Goal: Information Seeking & Learning: Learn about a topic

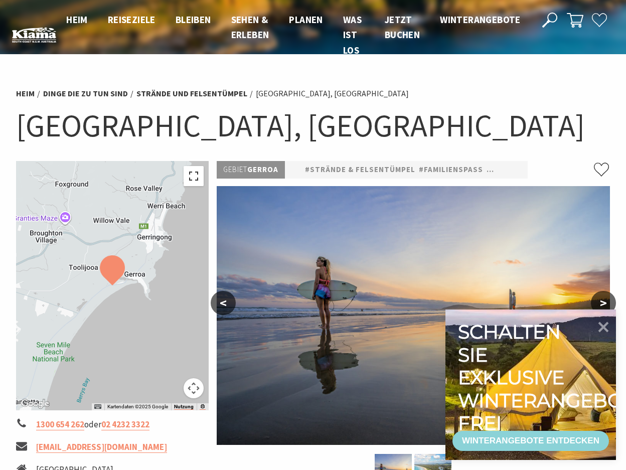
click at [192, 177] on button "Vollbildansicht ein/aus" at bounding box center [194, 176] width 20 height 20
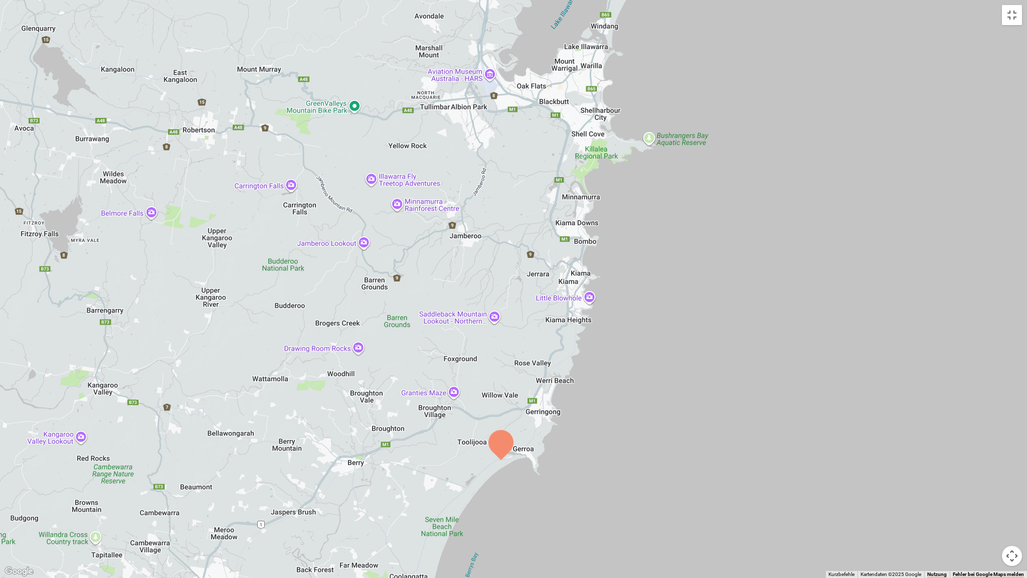
drag, startPoint x: 599, startPoint y: 184, endPoint x: 586, endPoint y: 356, distance: 173.0
click at [586, 356] on div at bounding box center [513, 289] width 1027 height 578
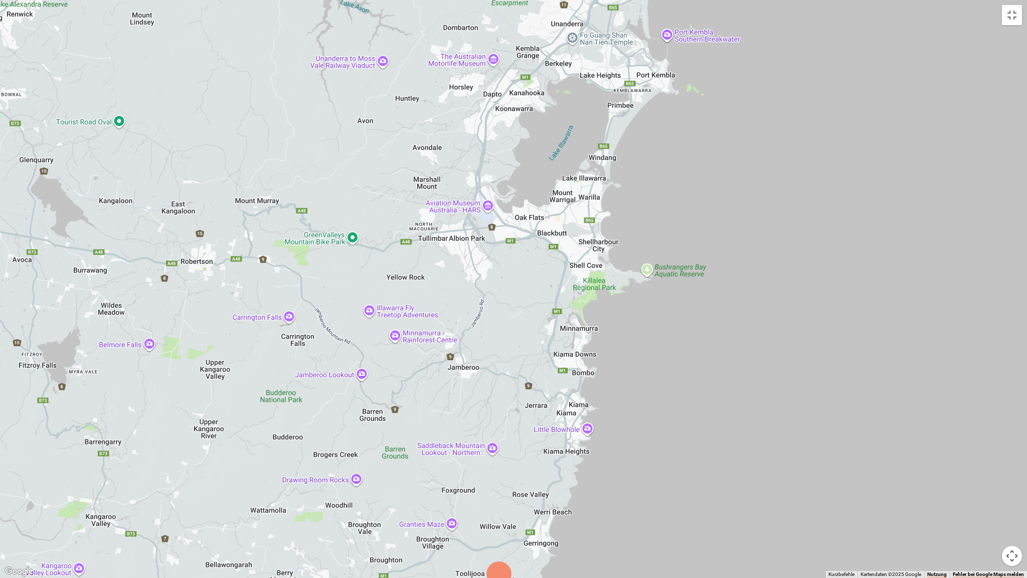
drag, startPoint x: 580, startPoint y: 242, endPoint x: 579, endPoint y: 376, distance: 133.4
click at [578, 375] on div at bounding box center [513, 289] width 1027 height 578
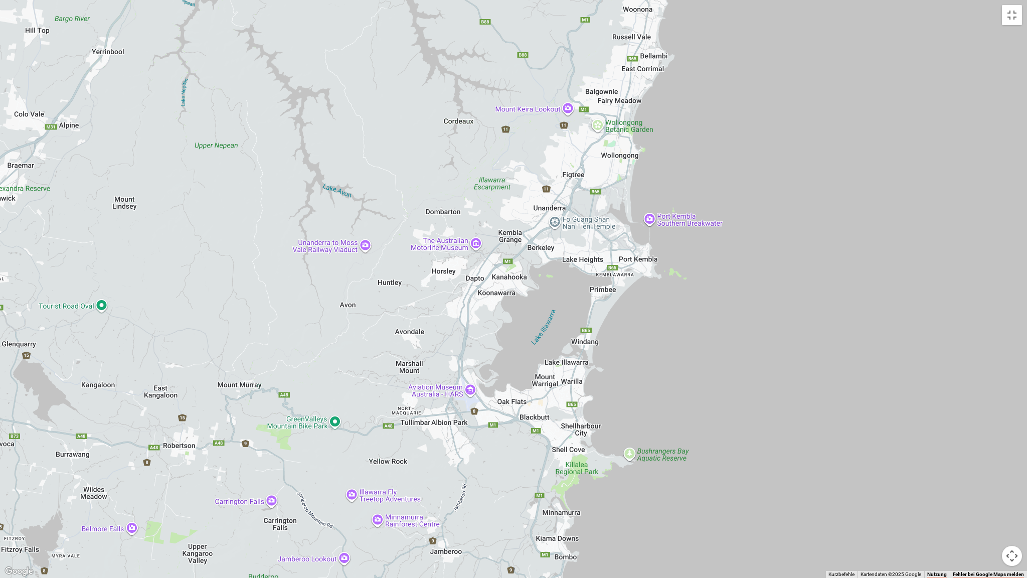
drag, startPoint x: 701, startPoint y: 253, endPoint x: 686, endPoint y: 445, distance: 192.6
click at [625, 450] on div at bounding box center [513, 289] width 1027 height 578
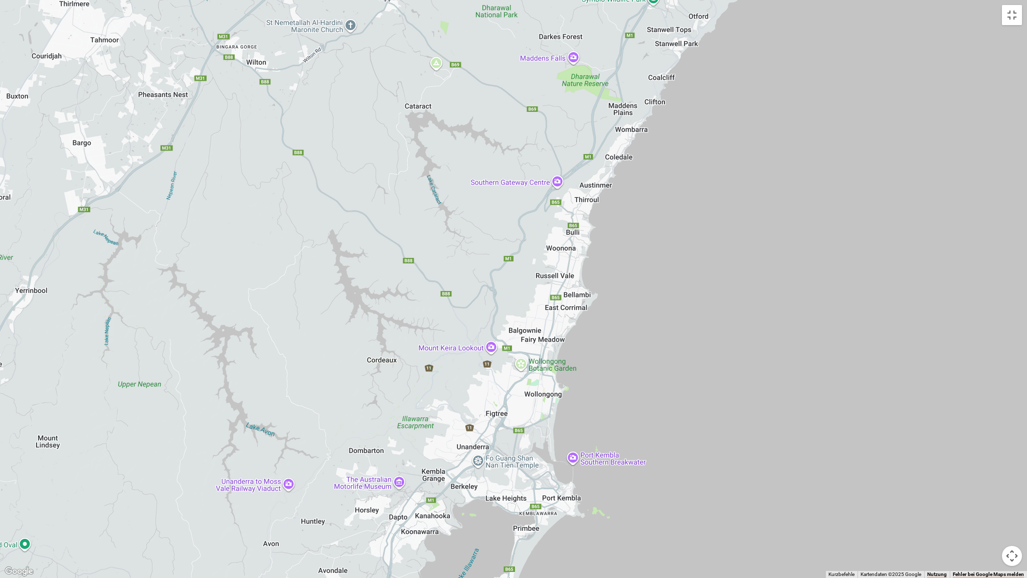
drag, startPoint x: 699, startPoint y: 131, endPoint x: 626, endPoint y: 360, distance: 240.2
click at [625, 360] on div at bounding box center [513, 289] width 1027 height 578
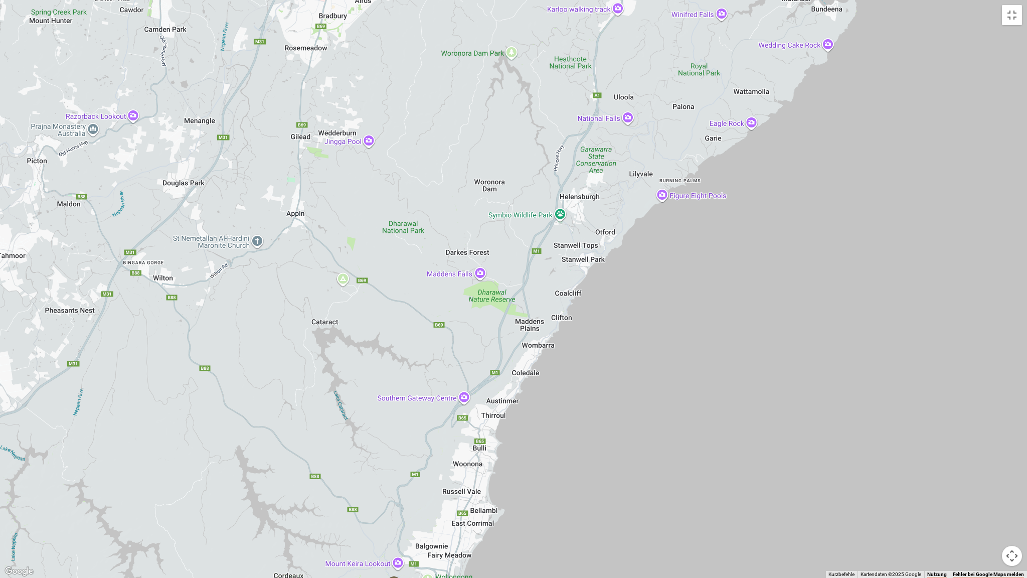
drag, startPoint x: 766, startPoint y: 71, endPoint x: 741, endPoint y: 240, distance: 170.8
click at [625, 288] on div at bounding box center [513, 289] width 1027 height 578
click at [625, 13] on button "Vollbildansicht ein/aus" at bounding box center [1012, 15] width 20 height 20
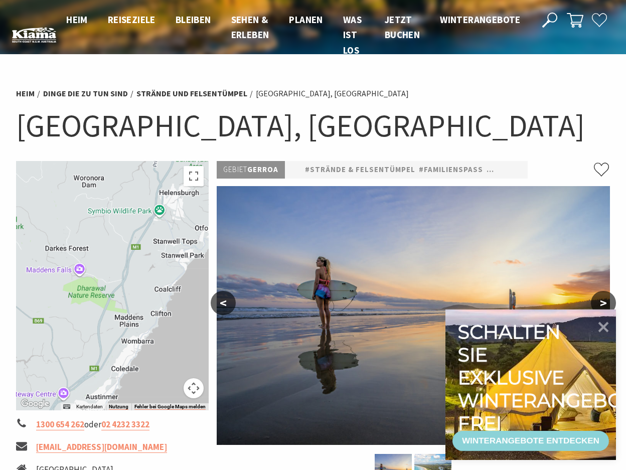
click at [109, 200] on div at bounding box center [112, 285] width 193 height 249
click at [119, 234] on div at bounding box center [112, 285] width 193 height 249
click at [190, 177] on button "Vollbildansicht ein/aus" at bounding box center [194, 176] width 20 height 20
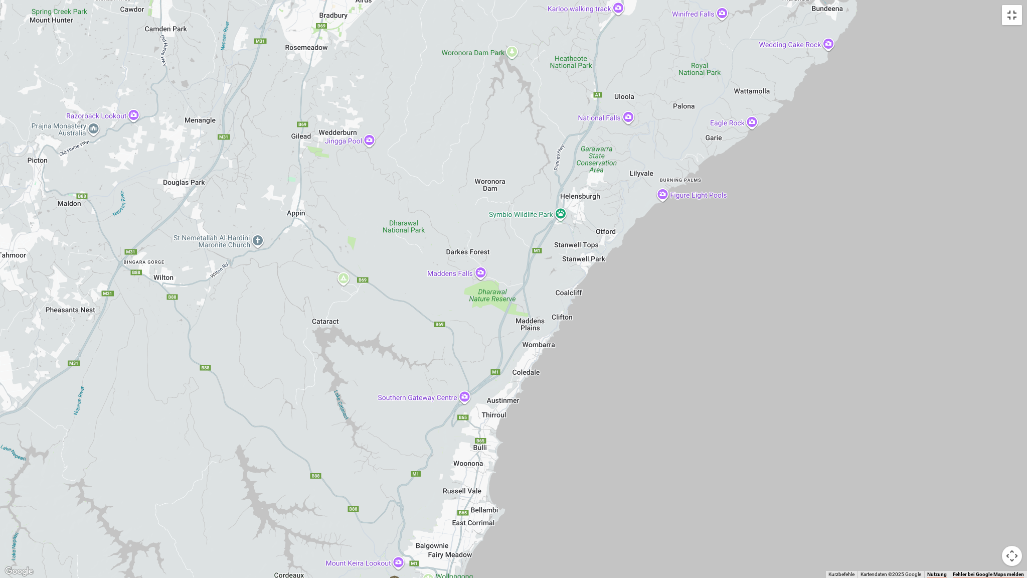
click at [625, 18] on button "Vollbildansicht ein/aus" at bounding box center [1012, 15] width 20 height 20
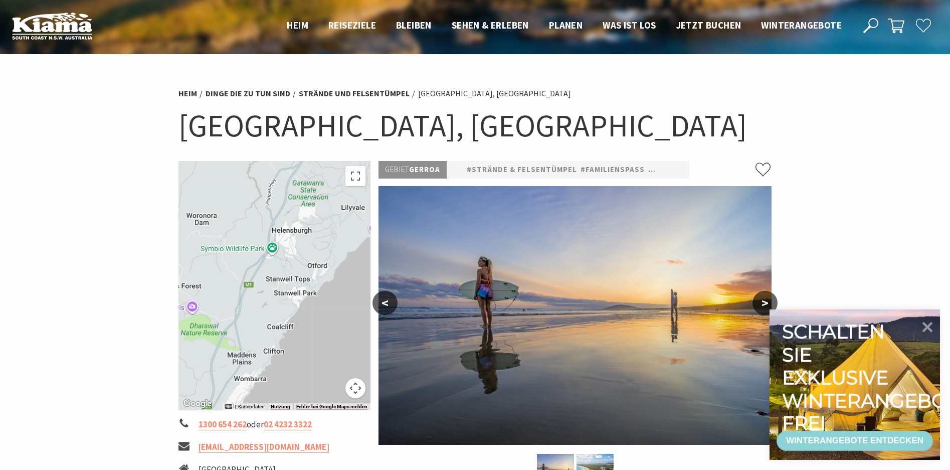
drag, startPoint x: 308, startPoint y: 309, endPoint x: 252, endPoint y: 366, distance: 79.8
click at [251, 367] on div at bounding box center [275, 285] width 193 height 249
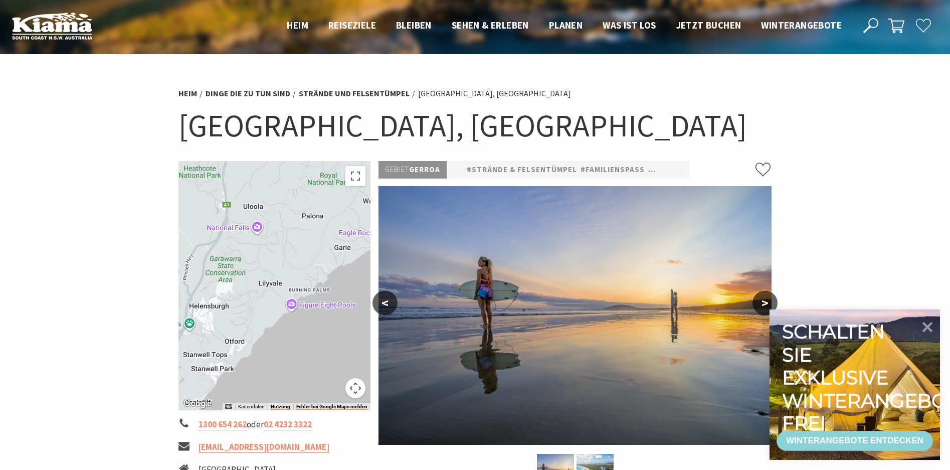
drag, startPoint x: 302, startPoint y: 270, endPoint x: 235, endPoint y: 322, distance: 85.1
click at [235, 322] on div at bounding box center [275, 285] width 193 height 249
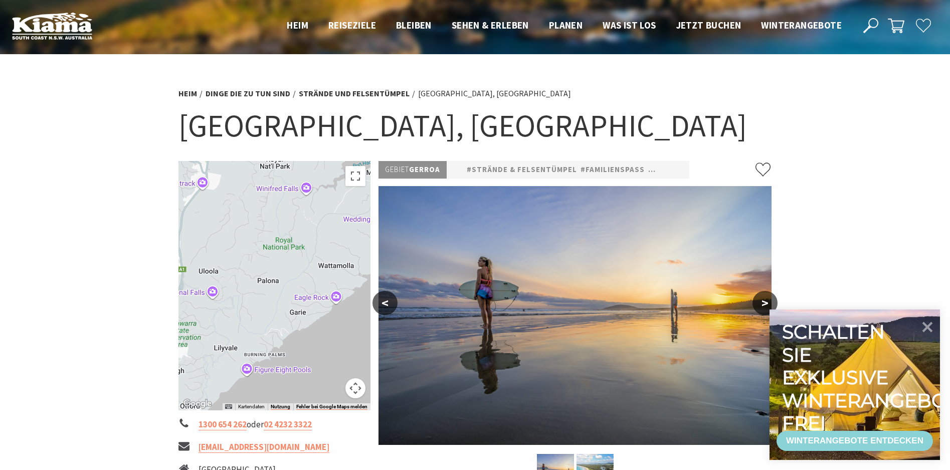
drag, startPoint x: 323, startPoint y: 246, endPoint x: 271, endPoint y: 311, distance: 83.8
click at [271, 311] on div at bounding box center [275, 285] width 193 height 249
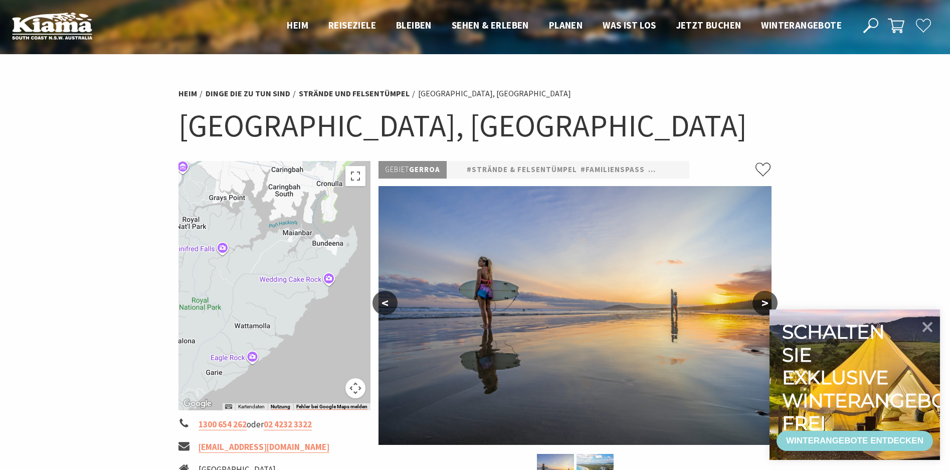
drag, startPoint x: 344, startPoint y: 261, endPoint x: 271, endPoint y: 318, distance: 92.2
click at [265, 324] on div at bounding box center [275, 285] width 193 height 249
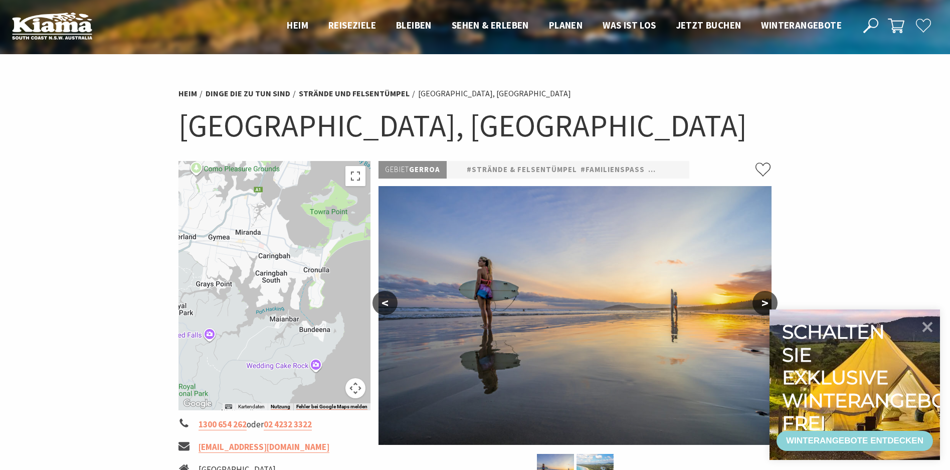
drag, startPoint x: 319, startPoint y: 255, endPoint x: 329, endPoint y: 302, distance: 48.6
click at [307, 342] on div at bounding box center [275, 285] width 193 height 249
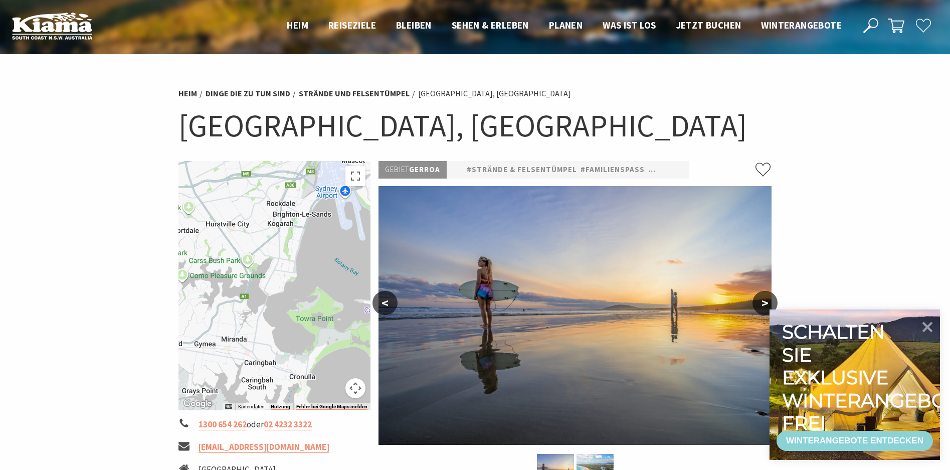
drag, startPoint x: 332, startPoint y: 243, endPoint x: 320, endPoint y: 342, distance: 100.0
click at [317, 352] on div at bounding box center [275, 285] width 193 height 249
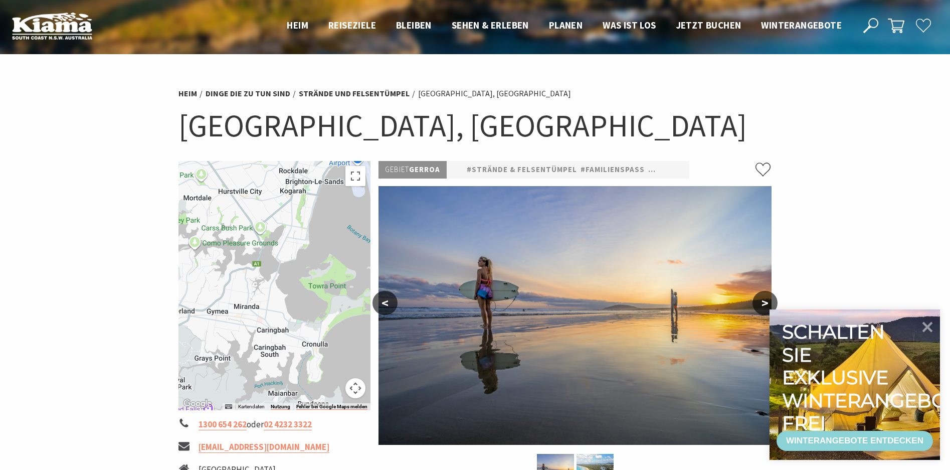
drag, startPoint x: 290, startPoint y: 269, endPoint x: 303, endPoint y: 239, distance: 32.3
click at [303, 239] on div at bounding box center [275, 285] width 193 height 249
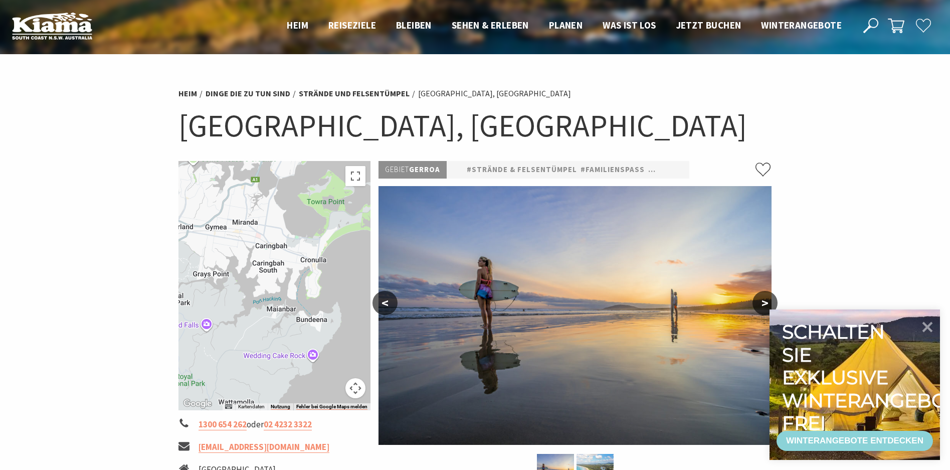
drag, startPoint x: 289, startPoint y: 327, endPoint x: 285, endPoint y: 238, distance: 89.3
click at [285, 238] on div at bounding box center [275, 285] width 193 height 249
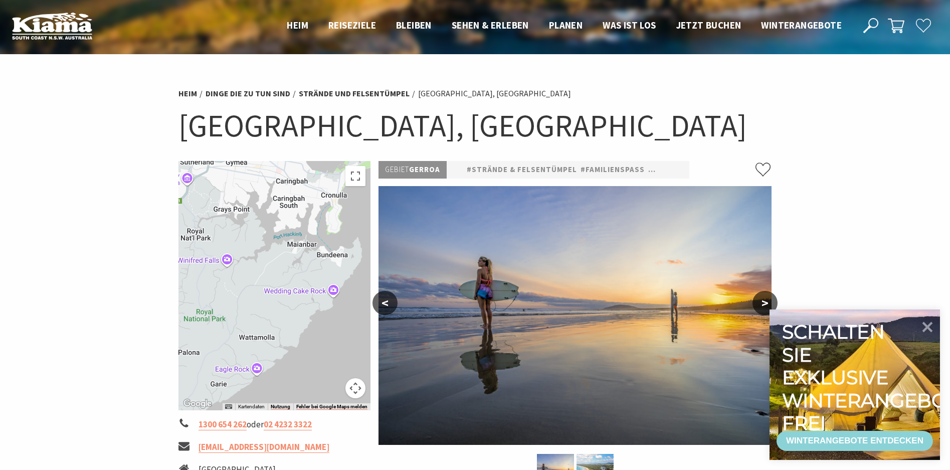
drag, startPoint x: 297, startPoint y: 337, endPoint x: 320, endPoint y: 273, distance: 68.2
click at [320, 273] on div at bounding box center [275, 285] width 193 height 249
click at [355, 387] on button "Kamerasteuerung für die Karte" at bounding box center [355, 388] width 20 height 20
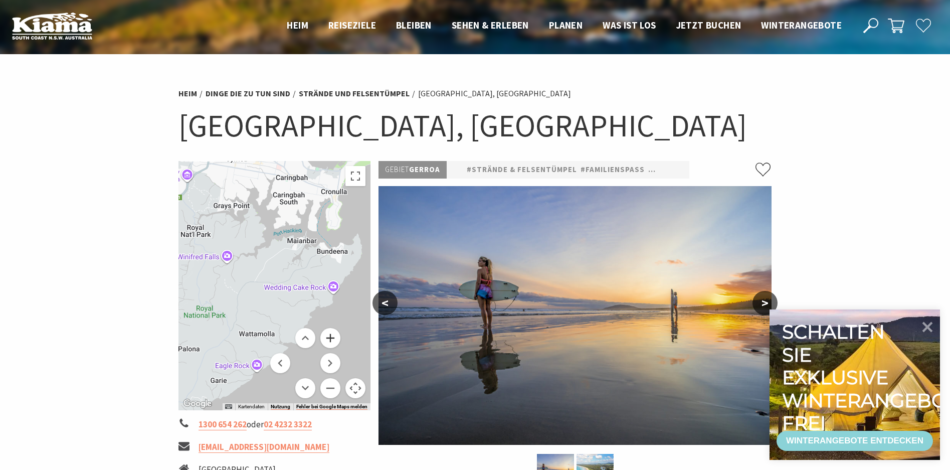
click at [331, 336] on button "Vergrößern" at bounding box center [330, 338] width 20 height 20
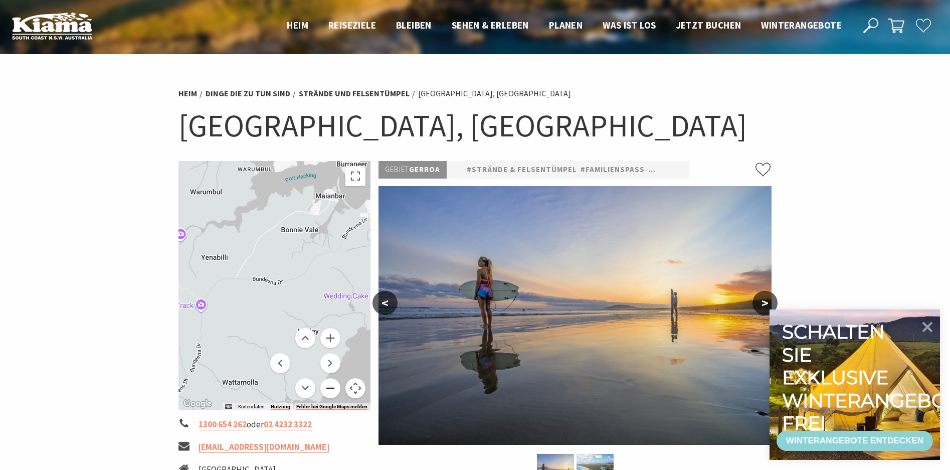
click at [333, 389] on button "Verkleinern" at bounding box center [330, 388] width 20 height 20
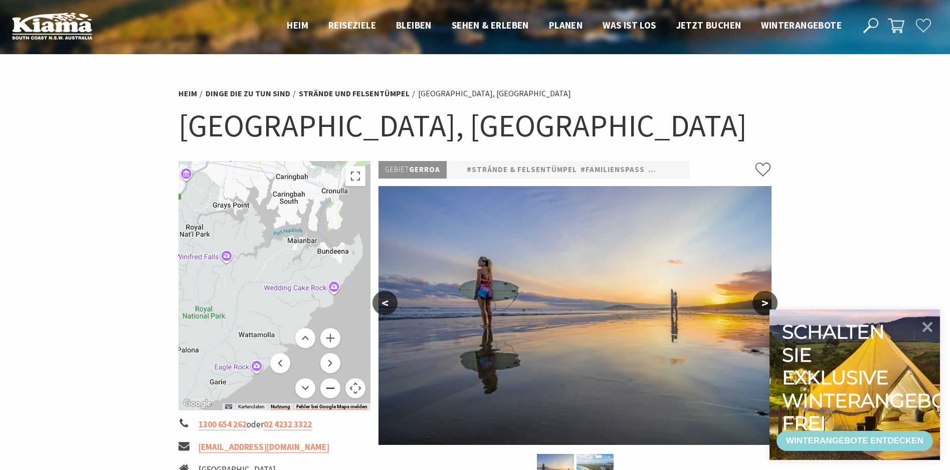
click at [333, 389] on button "Verkleinern" at bounding box center [330, 388] width 20 height 20
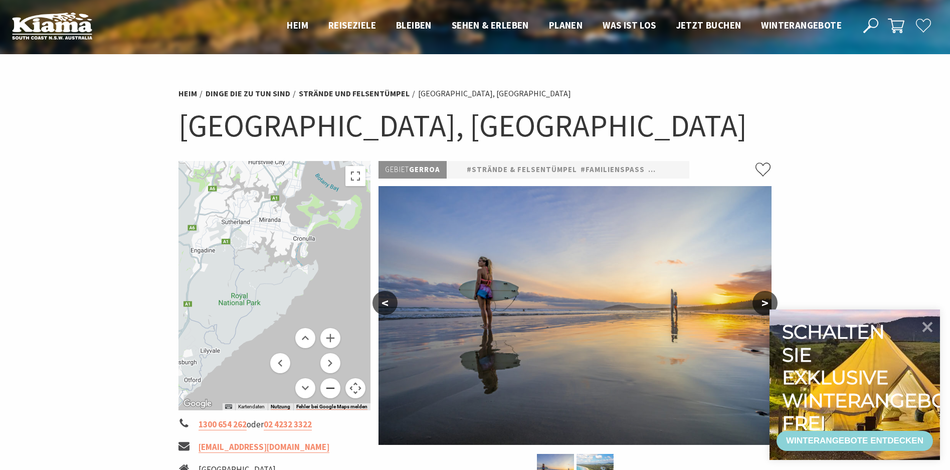
click at [333, 389] on button "Verkleinern" at bounding box center [330, 388] width 20 height 20
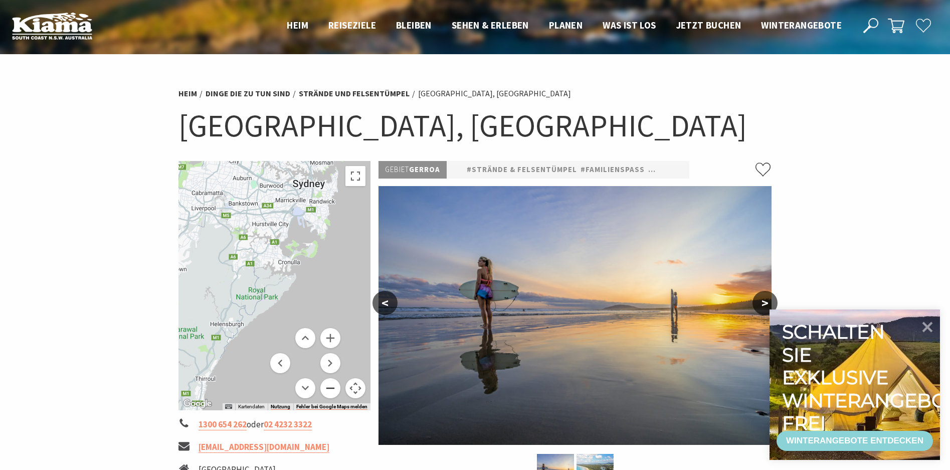
click at [333, 389] on button "Verkleinern" at bounding box center [330, 388] width 20 height 20
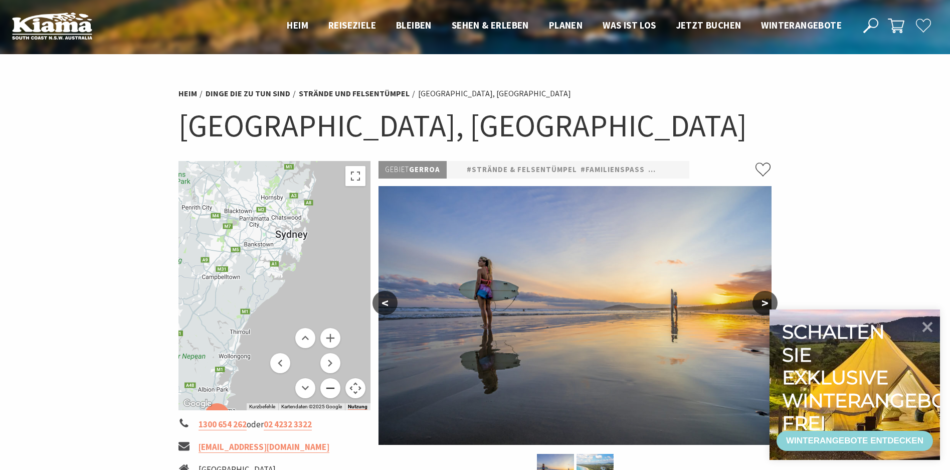
click at [334, 389] on button "Verkleinern" at bounding box center [330, 388] width 20 height 20
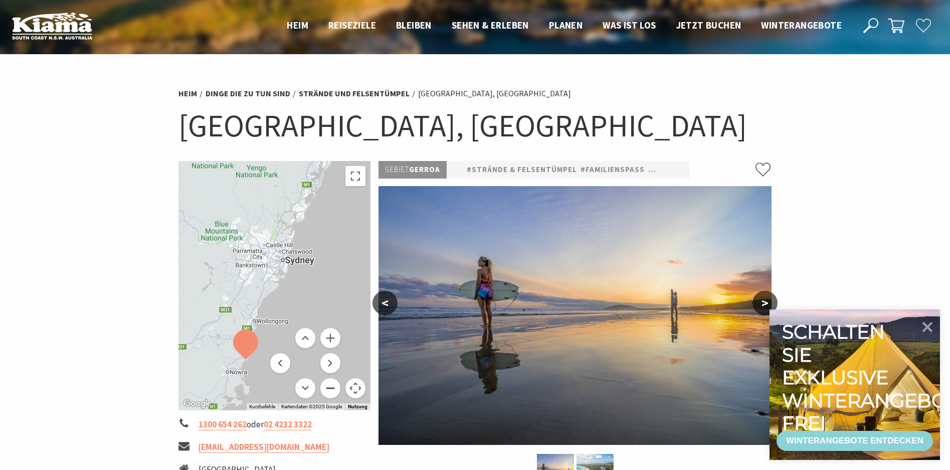
click at [334, 389] on button "Verkleinern" at bounding box center [330, 388] width 20 height 20
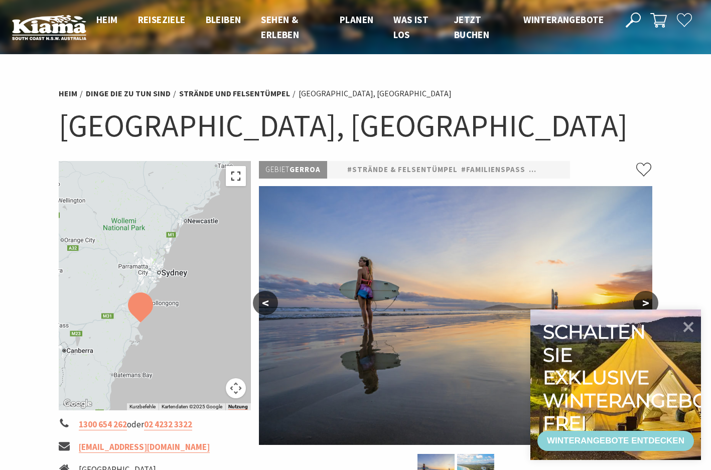
click at [234, 175] on button "Vollbildansicht ein/aus" at bounding box center [236, 176] width 20 height 20
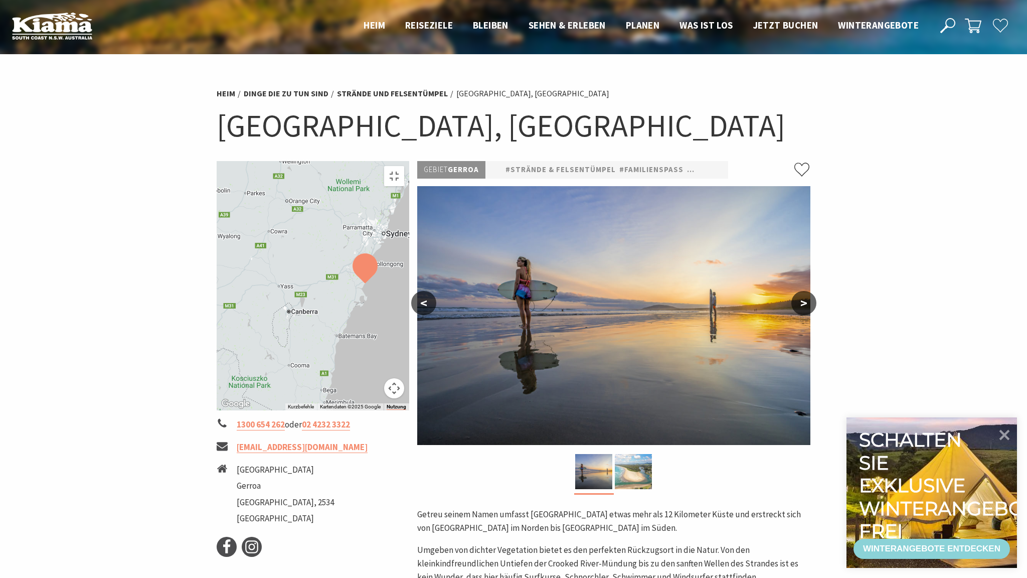
drag, startPoint x: 854, startPoint y: 501, endPoint x: 922, endPoint y: 462, distance: 78.0
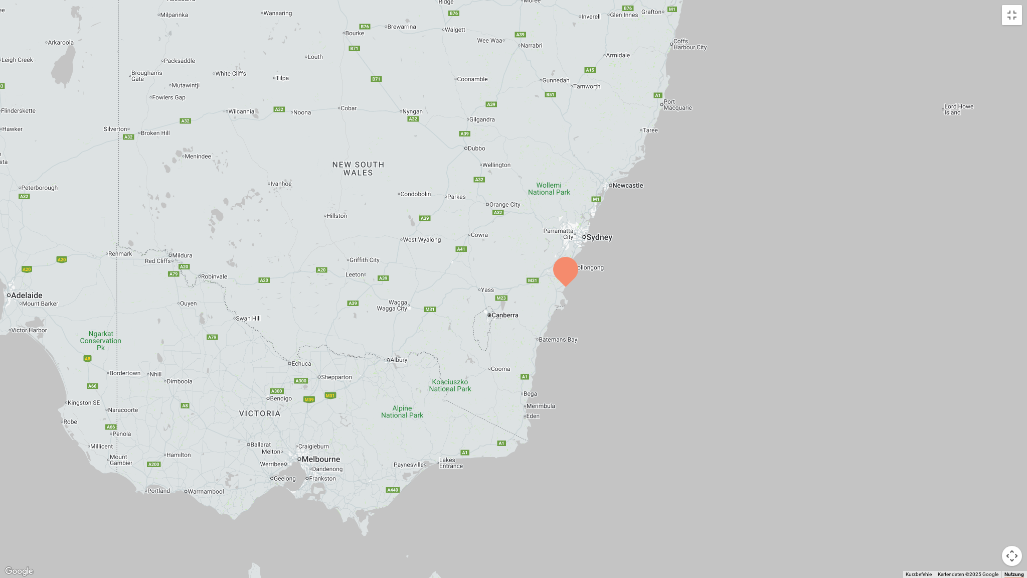
click at [625, 462] on div at bounding box center [513, 289] width 1027 height 578
click at [625, 469] on button "Kamerasteuerung für die Karte" at bounding box center [1012, 556] width 20 height 20
click at [625, 469] on button "Vergrößern" at bounding box center [987, 505] width 20 height 20
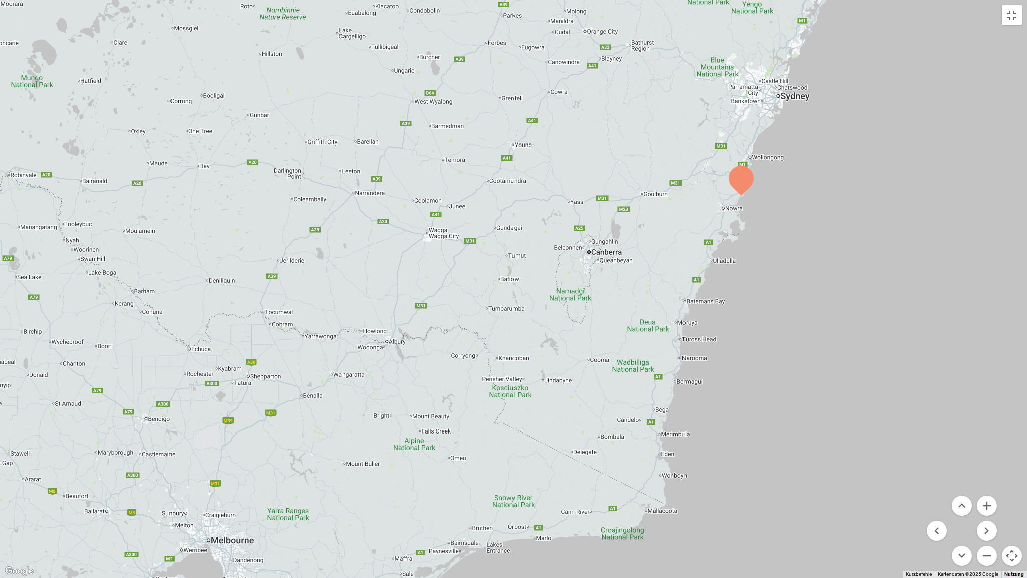
drag, startPoint x: 785, startPoint y: 451, endPoint x: 909, endPoint y: 361, distance: 153.3
click at [625, 361] on div at bounding box center [513, 289] width 1027 height 578
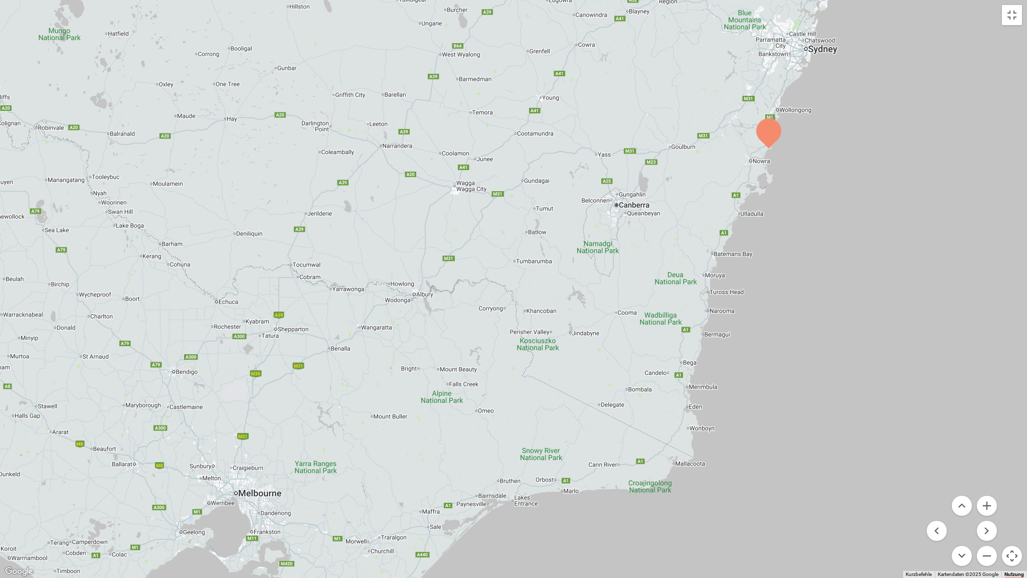
drag, startPoint x: 872, startPoint y: 433, endPoint x: 902, endPoint y: 384, distance: 56.7
click at [625, 384] on div at bounding box center [513, 289] width 1027 height 578
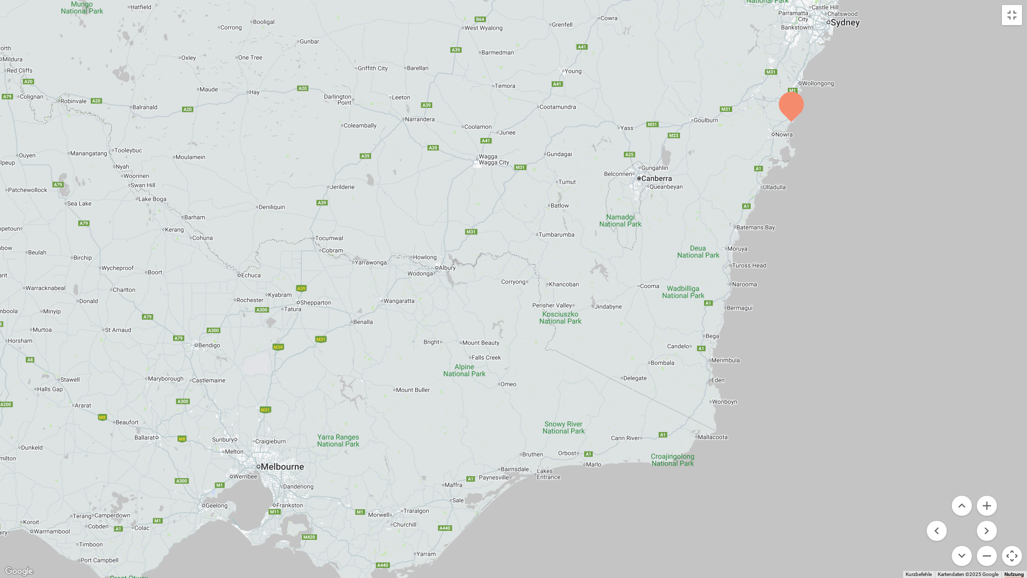
drag, startPoint x: 698, startPoint y: 323, endPoint x: 722, endPoint y: 296, distance: 36.0
click at [625, 296] on div at bounding box center [513, 289] width 1027 height 578
click at [625, 15] on button "Vollbildansicht ein/aus" at bounding box center [1012, 15] width 20 height 20
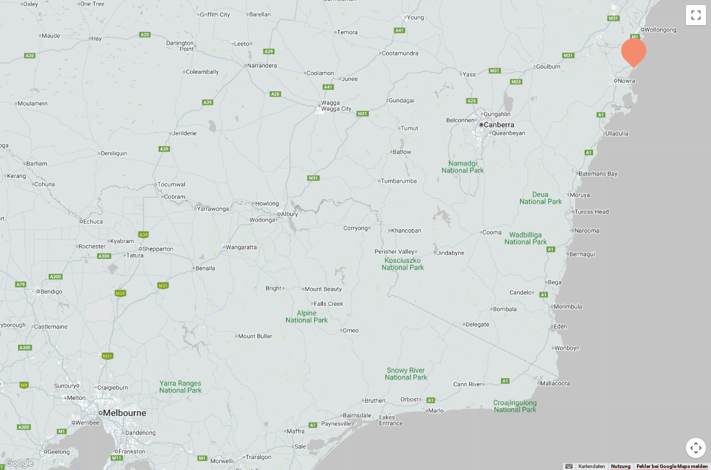
scroll to position [255, 0]
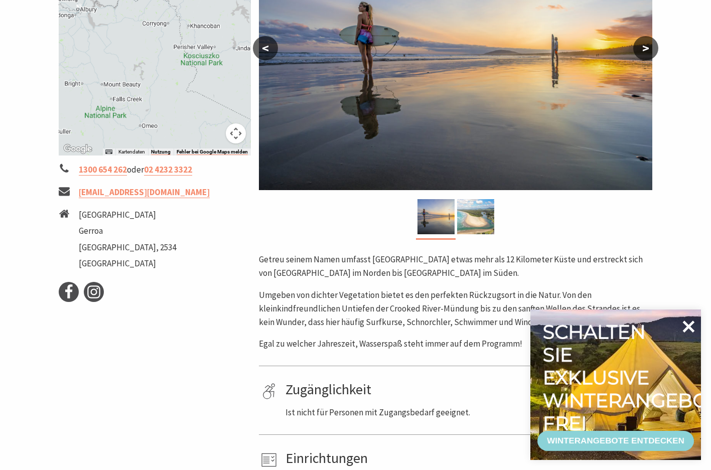
click at [625, 327] on icon at bounding box center [688, 326] width 12 height 12
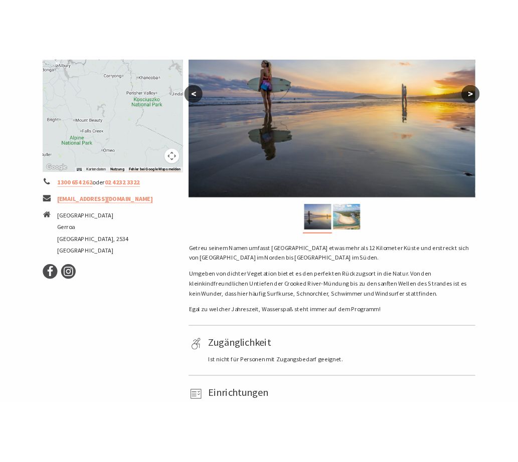
scroll to position [256, 0]
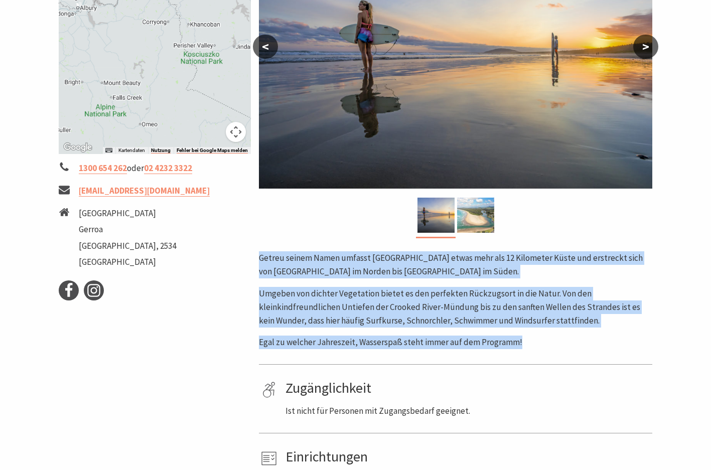
drag, startPoint x: 259, startPoint y: 258, endPoint x: 523, endPoint y: 344, distance: 278.1
click at [523, 344] on div "Getreu seinem Namen umfasst [GEOGRAPHIC_DATA] etwas mehr als 12 Kilometer Küste…" at bounding box center [455, 300] width 393 height 98
copy div "Getreu seinem Namen umfasst [GEOGRAPHIC_DATA] etwas mehr als 12 Kilometer Küste…"
